Goal: Entertainment & Leisure: Consume media (video, audio)

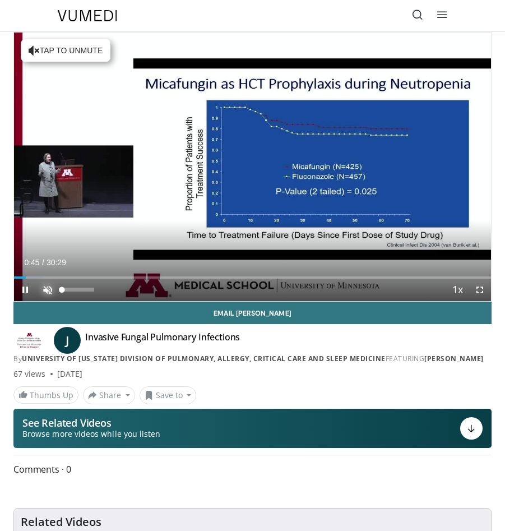
click at [50, 284] on span "Video Player" at bounding box center [47, 290] width 22 height 22
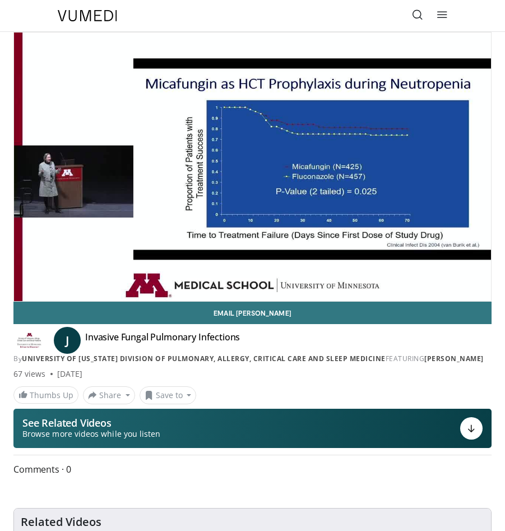
drag, startPoint x: 92, startPoint y: 291, endPoint x: 65, endPoint y: 289, distance: 27.5
click at [65, 289] on video-js "**********" at bounding box center [252, 167] width 477 height 269
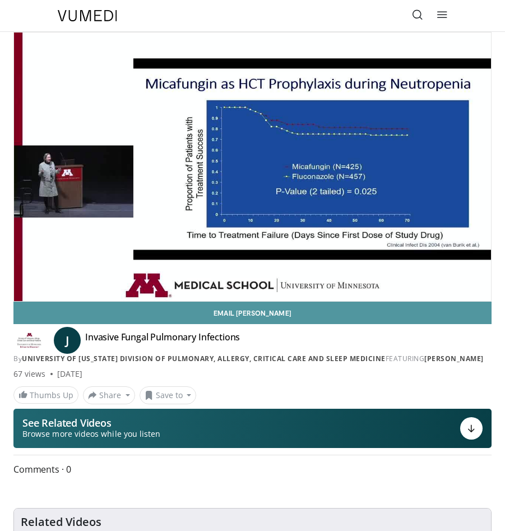
click at [139, 317] on link "Email [PERSON_NAME]" at bounding box center [252, 313] width 479 height 22
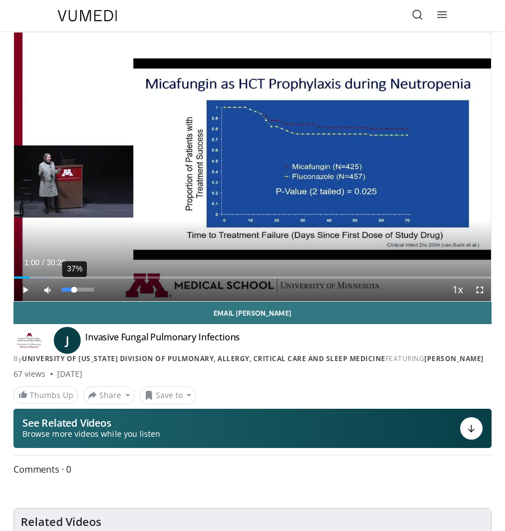
drag, startPoint x: 67, startPoint y: 289, endPoint x: 74, endPoint y: 289, distance: 6.8
click at [74, 289] on div "Volume Level" at bounding box center [68, 290] width 12 height 4
click at [25, 291] on span "Video Player" at bounding box center [25, 290] width 22 height 22
click at [69, 292] on div "Volume Level" at bounding box center [65, 290] width 7 height 4
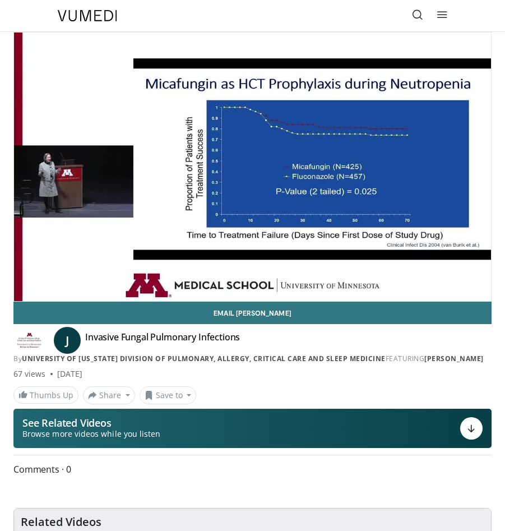
click at [65, 290] on div "Volume Level" at bounding box center [63, 290] width 3 height 4
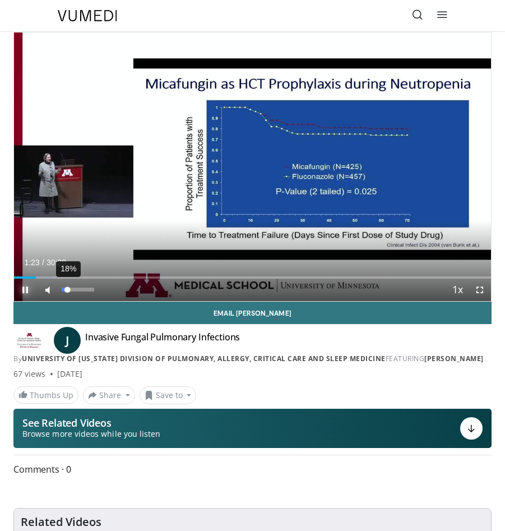
click at [67, 290] on div "Volume Level" at bounding box center [65, 290] width 6 height 4
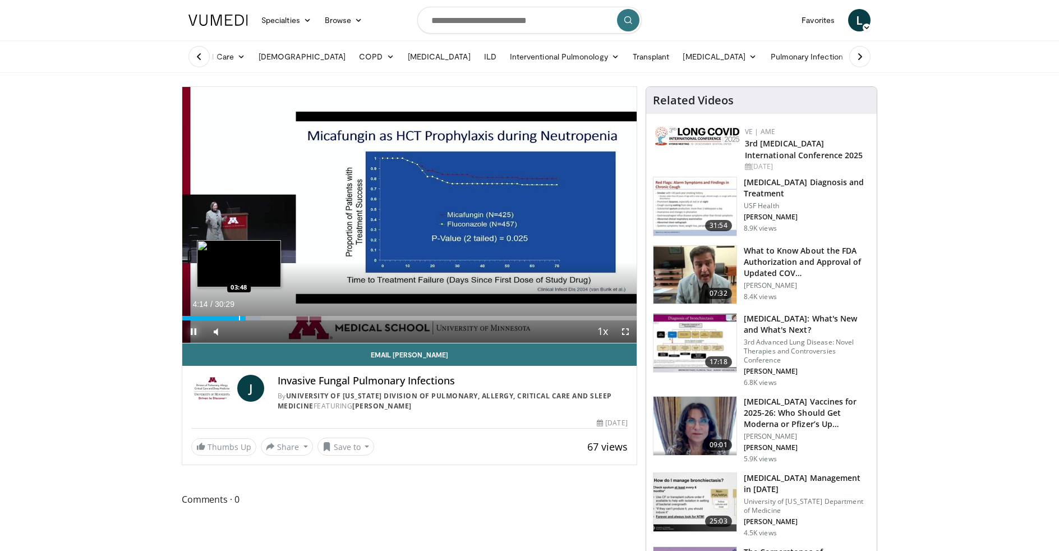
click at [239, 317] on div "Progress Bar" at bounding box center [239, 318] width 1 height 4
click at [232, 319] on div "Progress Bar" at bounding box center [232, 318] width 1 height 4
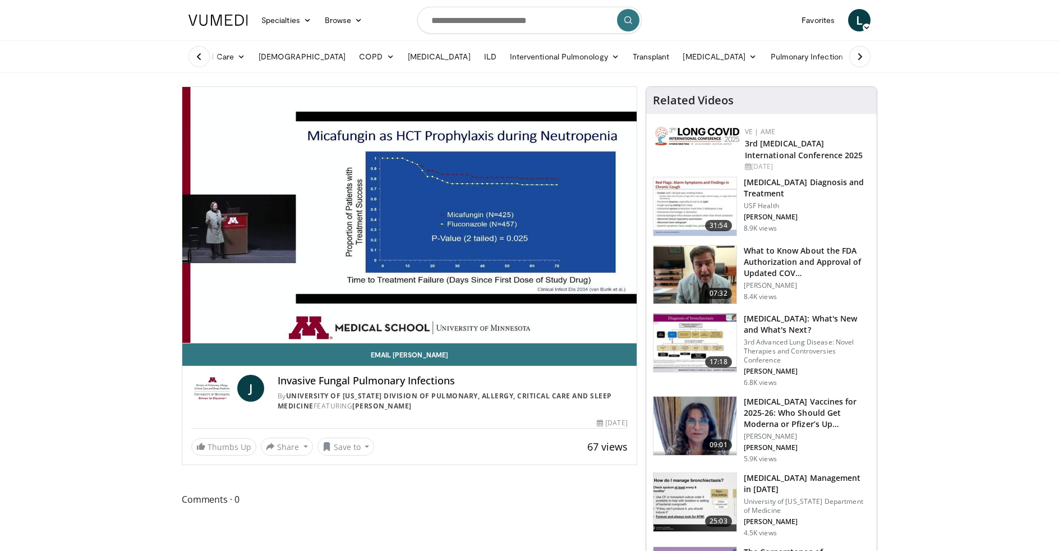
click at [228, 320] on video-js "**********" at bounding box center [409, 215] width 454 height 256
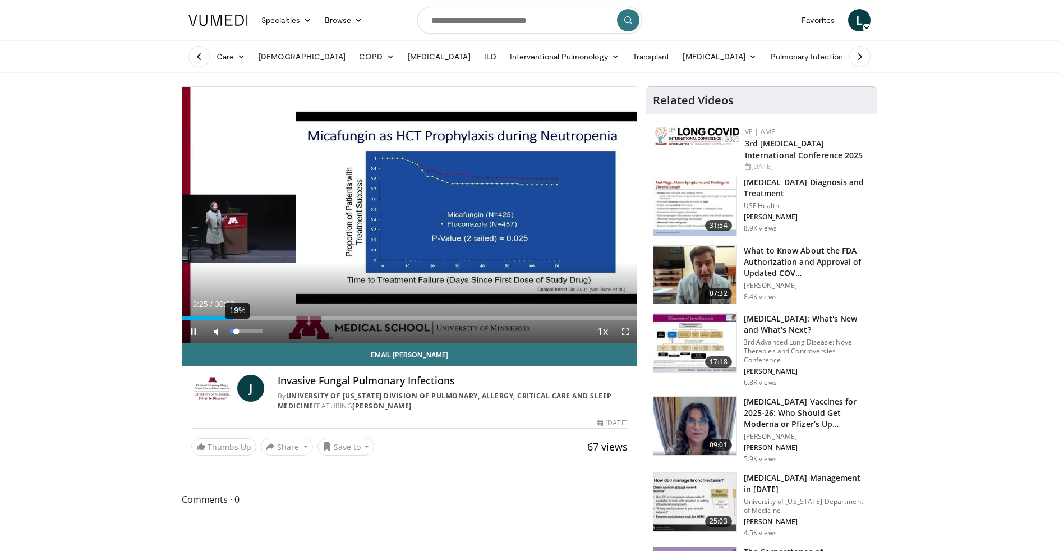
click at [236, 332] on div "Volume Level" at bounding box center [233, 331] width 6 height 4
click at [237, 332] on div "Volume Level" at bounding box center [233, 331] width 7 height 4
click at [505, 335] on span "Video Player" at bounding box center [625, 331] width 22 height 22
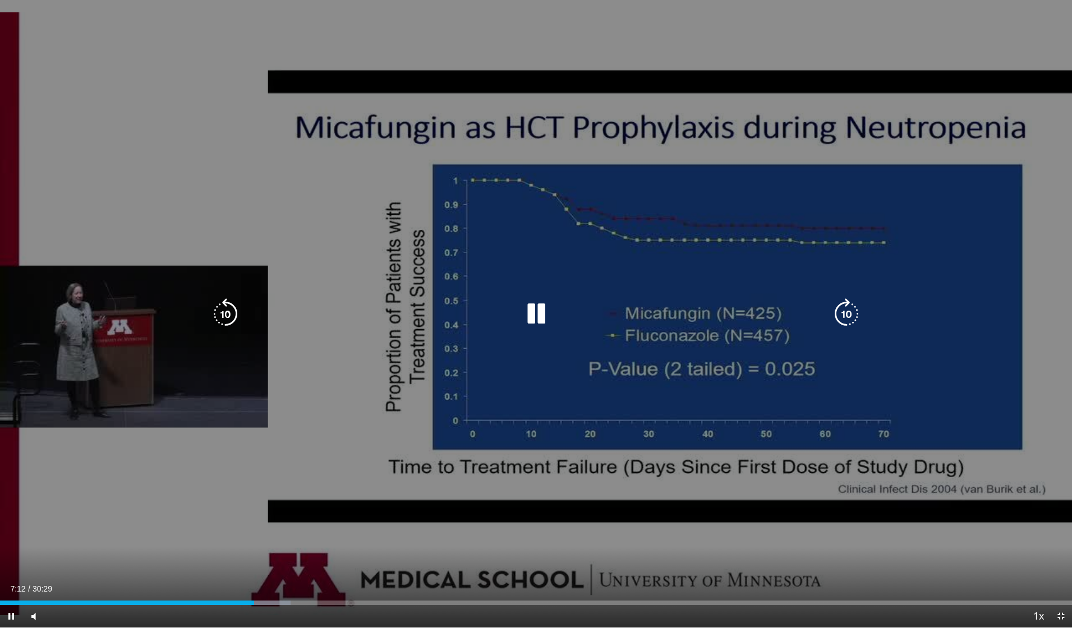
click at [505, 215] on div "10 seconds Tap to unmute" at bounding box center [536, 314] width 1072 height 628
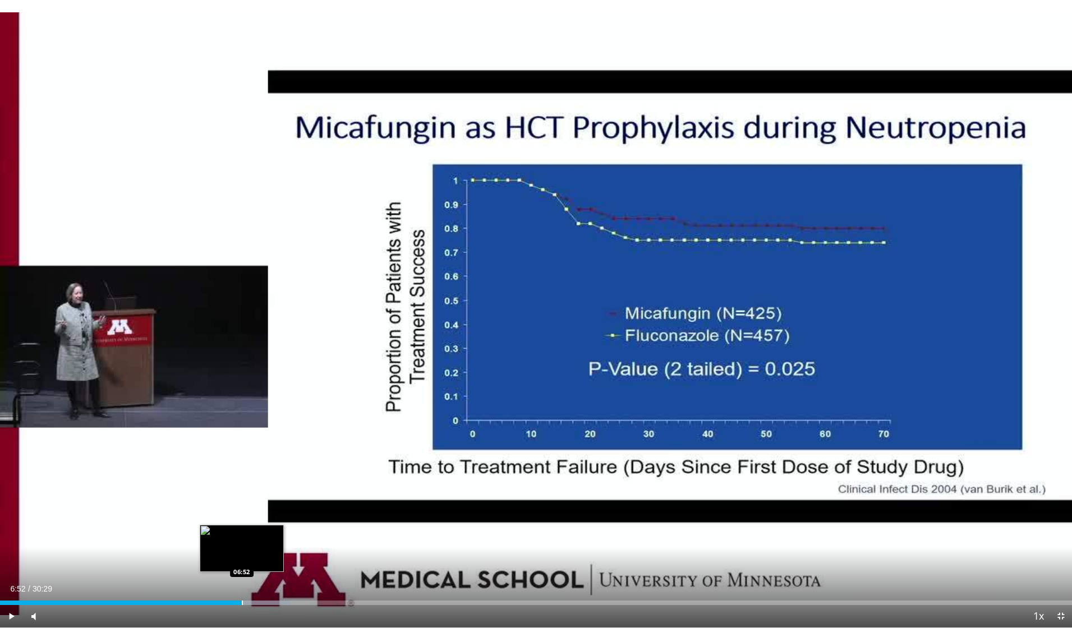
click at [242, 531] on div "Progress Bar" at bounding box center [242, 603] width 1 height 4
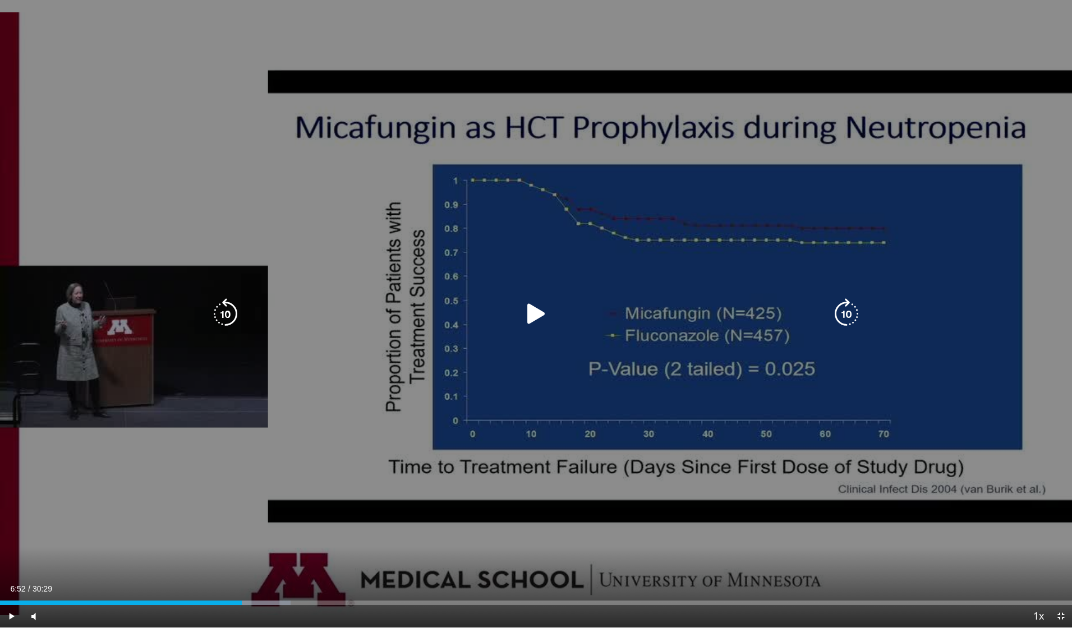
click at [505, 312] on icon "Video Player" at bounding box center [536, 313] width 31 height 31
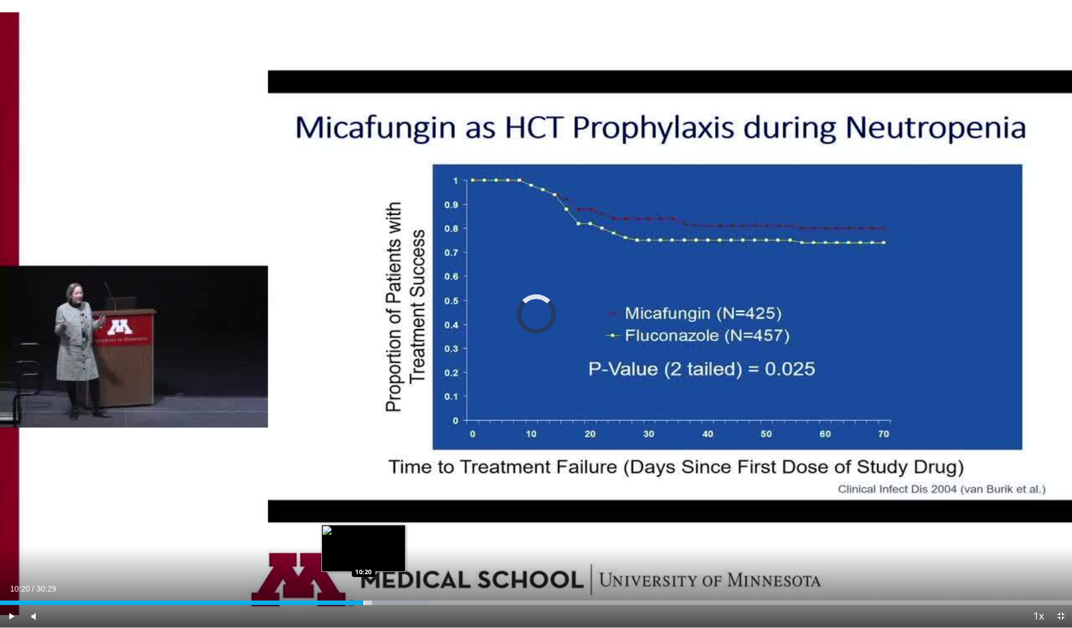
click at [364, 531] on div "Progress Bar" at bounding box center [364, 603] width 1 height 4
click at [342, 531] on div "Loaded : 37.42% 09:44 09:46" at bounding box center [536, 603] width 1072 height 4
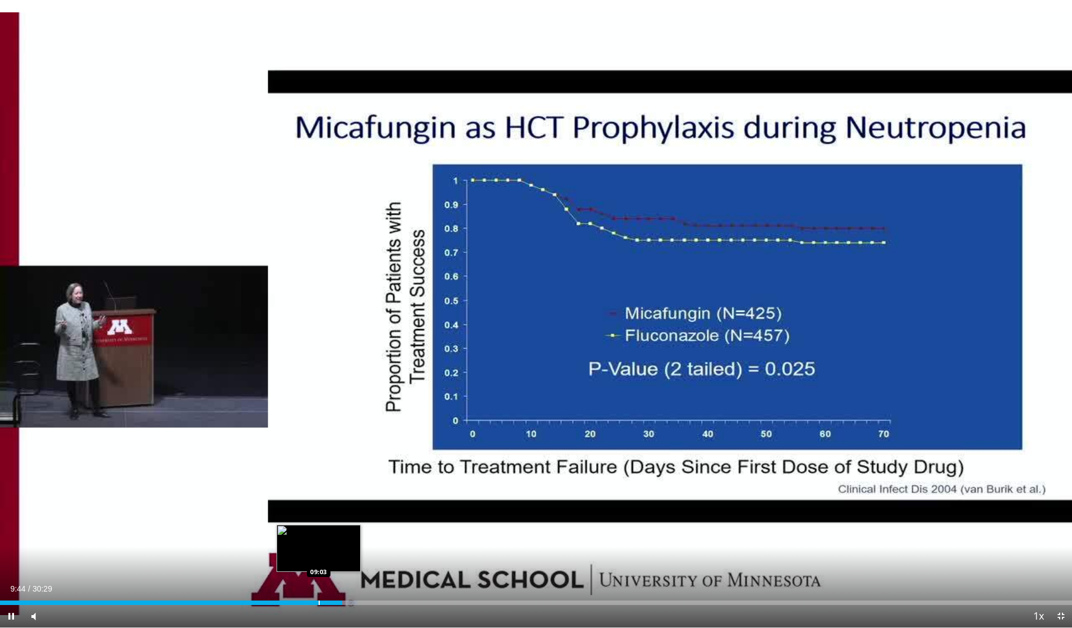
click at [319, 531] on div "Loaded : 33.35% 09:44 09:03" at bounding box center [536, 600] width 1072 height 11
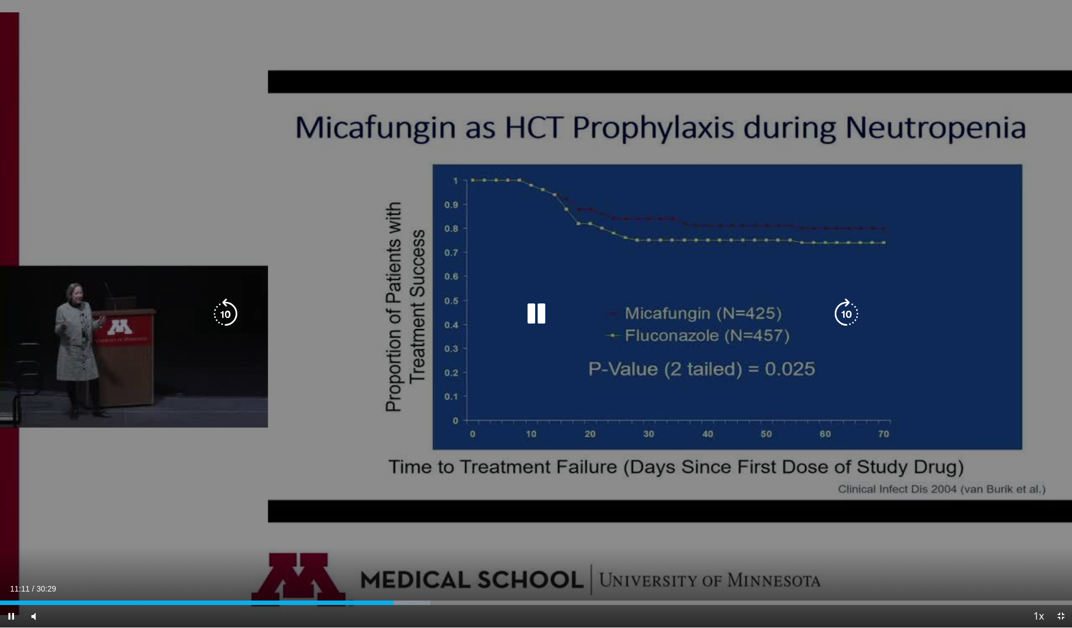
click at [505, 531] on div "10 seconds Tap to unmute" at bounding box center [536, 314] width 1072 height 628
click at [505, 309] on icon "Video Player" at bounding box center [536, 313] width 31 height 31
click at [505, 314] on icon "Video Player" at bounding box center [536, 313] width 31 height 31
click at [505, 310] on icon "Video Player" at bounding box center [536, 313] width 31 height 31
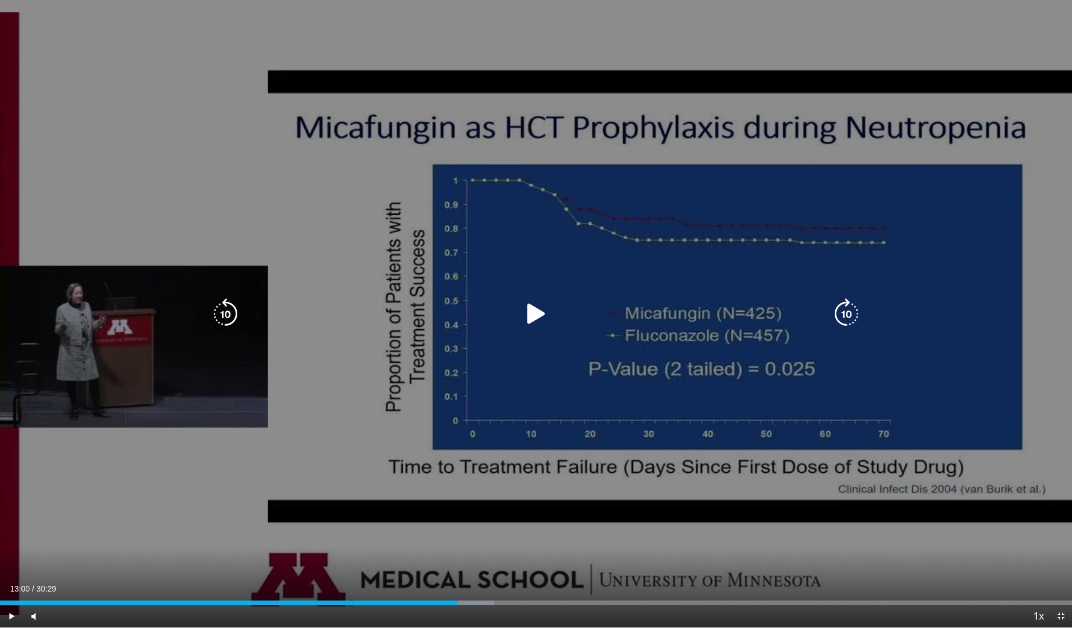
click at [505, 318] on icon "Video Player" at bounding box center [536, 313] width 31 height 31
click at [505, 310] on icon "Video Player" at bounding box center [536, 313] width 31 height 31
click at [505, 318] on icon "Video Player" at bounding box center [536, 313] width 31 height 31
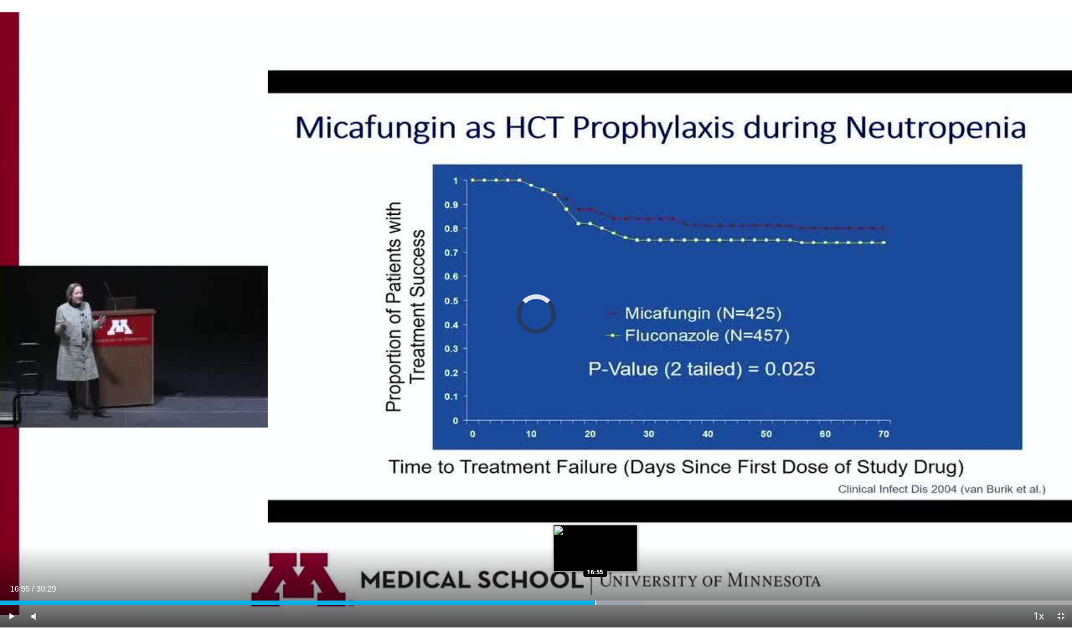
click at [505, 531] on div "Progress Bar" at bounding box center [595, 603] width 1 height 4
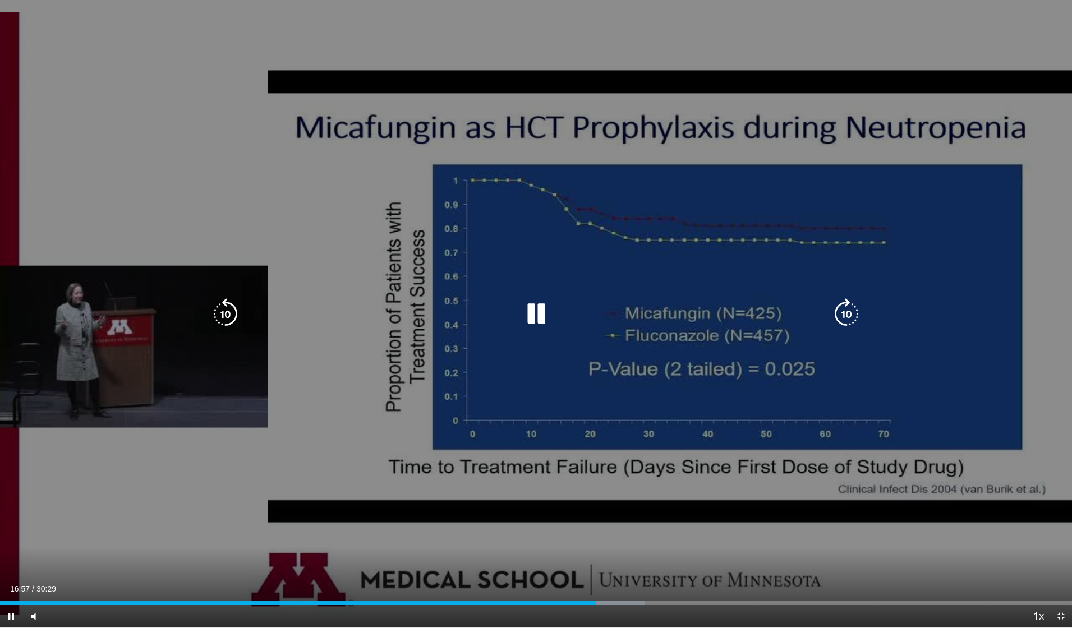
click at [505, 319] on icon "Video Player" at bounding box center [536, 313] width 31 height 31
click at [505, 310] on icon "Video Player" at bounding box center [536, 313] width 31 height 31
click at [505, 311] on icon "Video Player" at bounding box center [536, 313] width 31 height 31
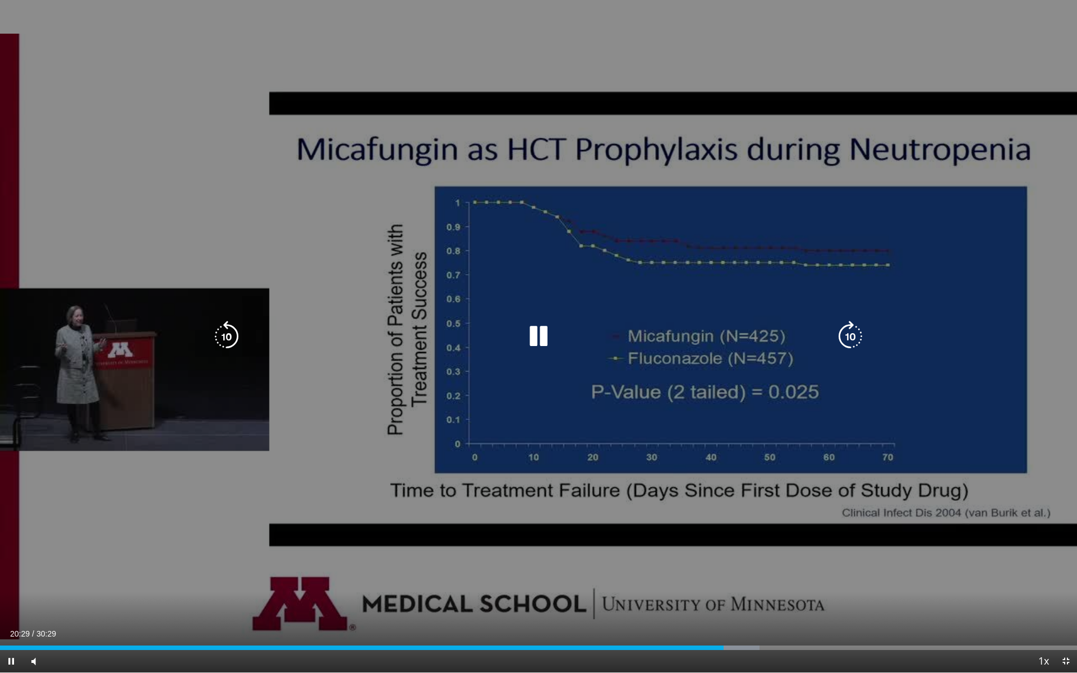
click at [505, 54] on div "10 seconds Tap to unmute" at bounding box center [538, 336] width 1077 height 673
click at [505, 337] on icon "Video Player" at bounding box center [538, 336] width 31 height 31
click at [505, 49] on div "10 seconds Tap to unmute" at bounding box center [538, 336] width 1077 height 673
click at [505, 331] on icon "Video Player" at bounding box center [538, 336] width 31 height 31
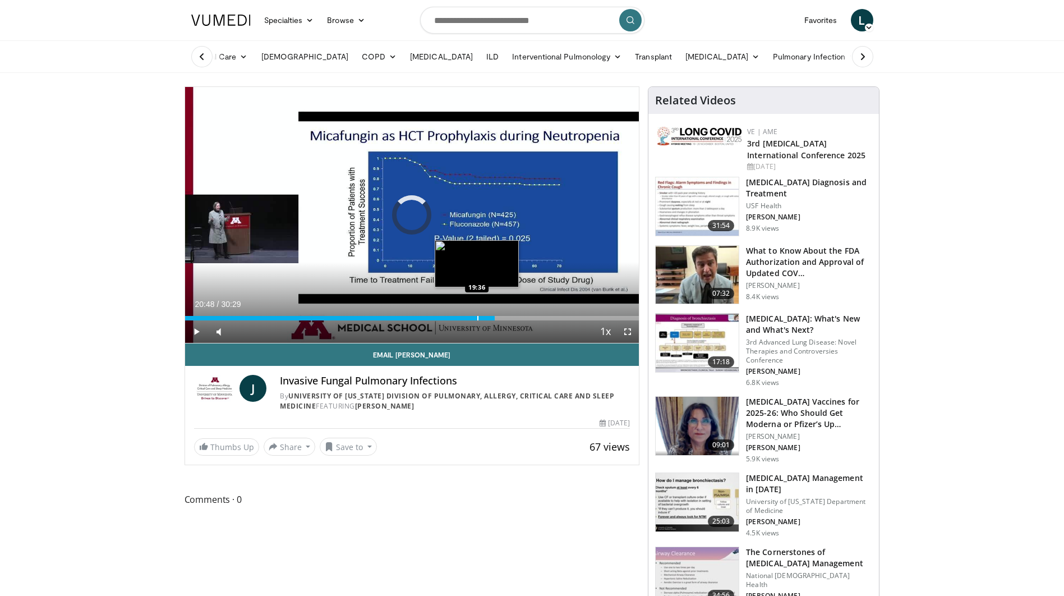
drag, startPoint x: 495, startPoint y: 318, endPoint x: 477, endPoint y: 318, distance: 18.0
click at [477, 318] on div "Progress Bar" at bounding box center [477, 318] width 1 height 4
drag, startPoint x: 506, startPoint y: 318, endPoint x: 494, endPoint y: 318, distance: 11.8
click at [494, 318] on div "Progress Bar" at bounding box center [494, 318] width 1 height 4
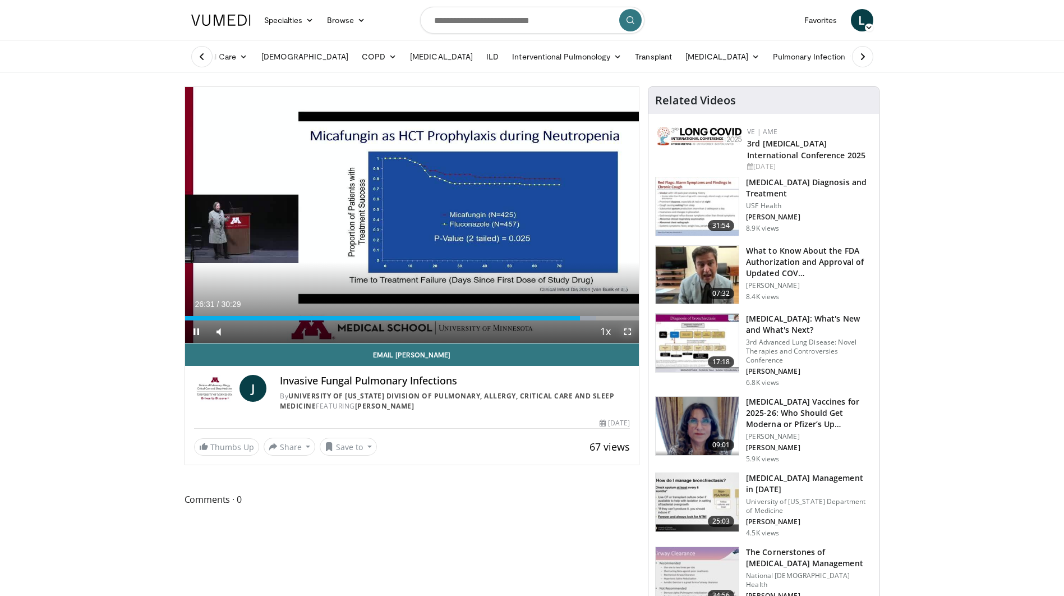
click at [505, 331] on span "Video Player" at bounding box center [628, 331] width 22 height 22
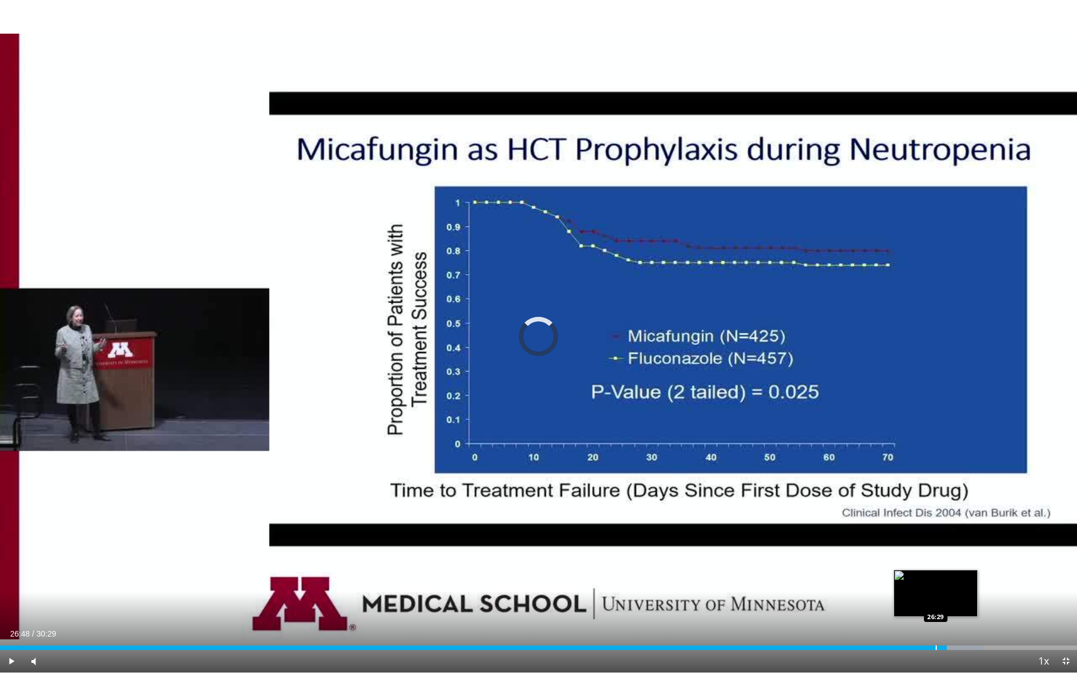
click at [505, 531] on div "Progress Bar" at bounding box center [936, 648] width 1 height 4
click at [505, 531] on div "Loaded : 91.30% 26:17 26:16" at bounding box center [538, 648] width 1077 height 4
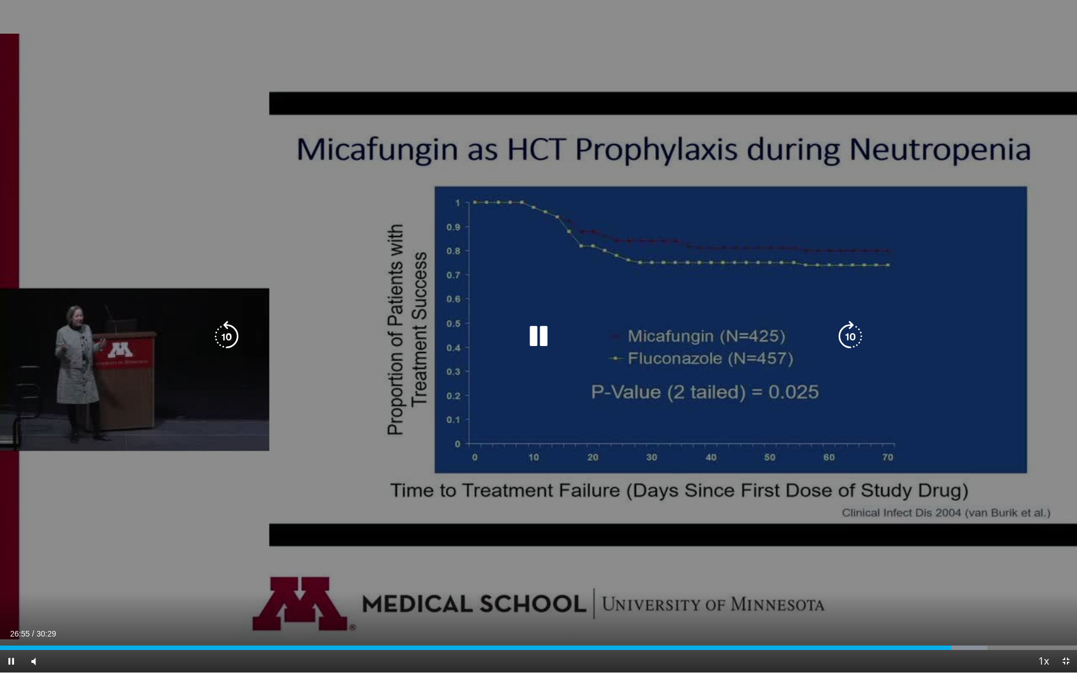
click at [505, 335] on icon "Video Player" at bounding box center [538, 336] width 31 height 31
